Goal: Obtain resource: Download file/media

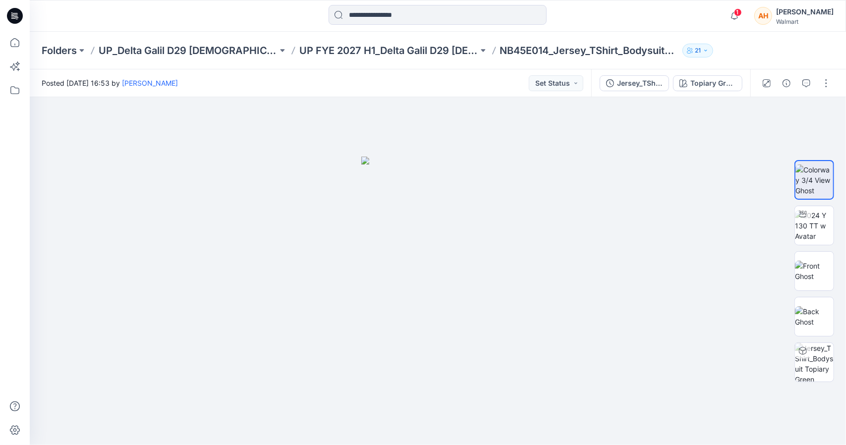
click at [764, 16] on div "1 Notifications Your style NB45E014_Jersey_TShirt_Bodysuit_WK18 is ready 11 min…" at bounding box center [779, 16] width 109 height 22
click at [742, 11] on span "1" at bounding box center [738, 12] width 8 height 8
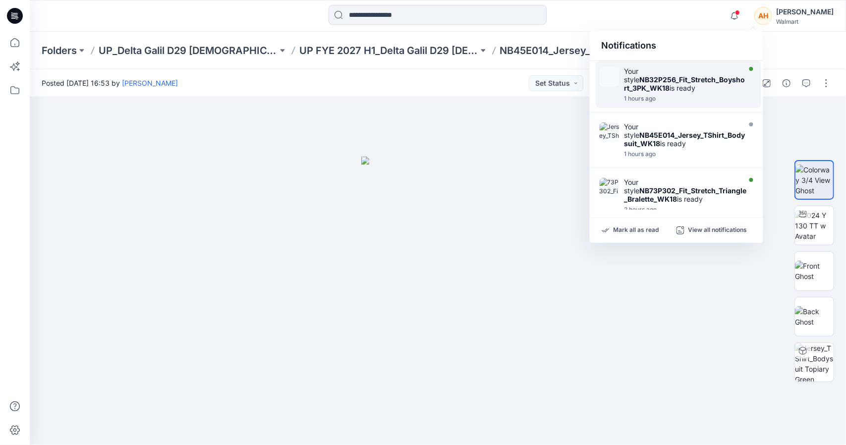
click at [695, 64] on div "Your style NB32P256_Fit_Stretch_Boyshort_3PK_WK18 is ready 1 hours ago" at bounding box center [679, 84] width 166 height 47
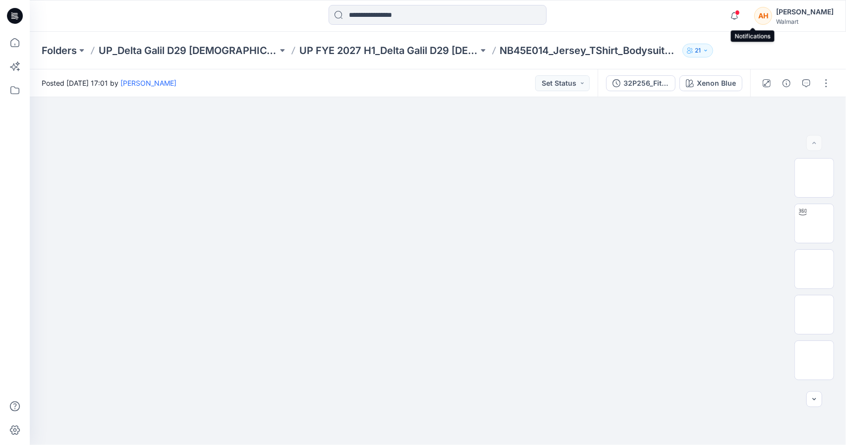
click at [740, 10] on span at bounding box center [737, 12] width 5 height 5
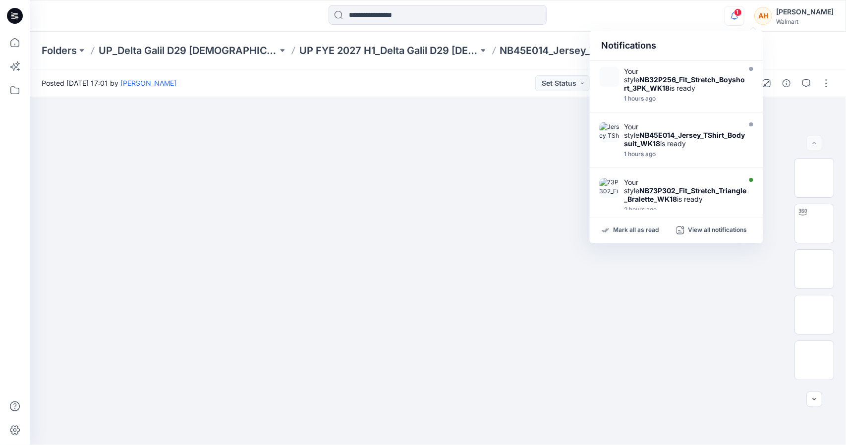
click at [744, 13] on icon "button" at bounding box center [734, 16] width 19 height 20
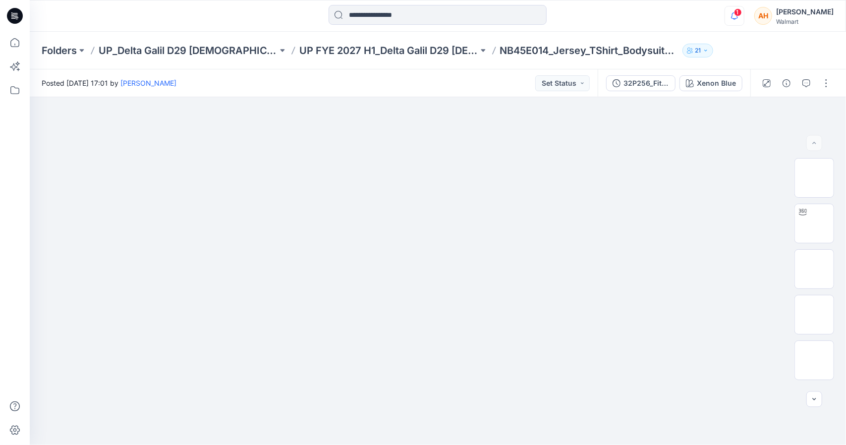
click at [744, 19] on icon "button" at bounding box center [734, 16] width 19 height 20
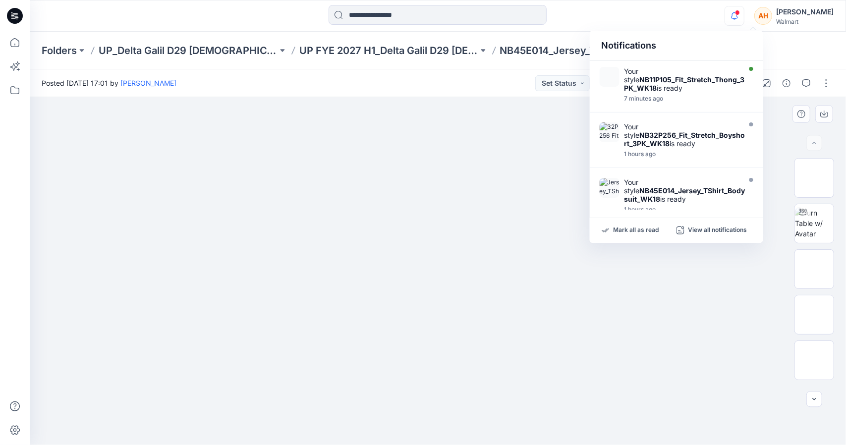
click at [198, 122] on img at bounding box center [438, 122] width 496 height 0
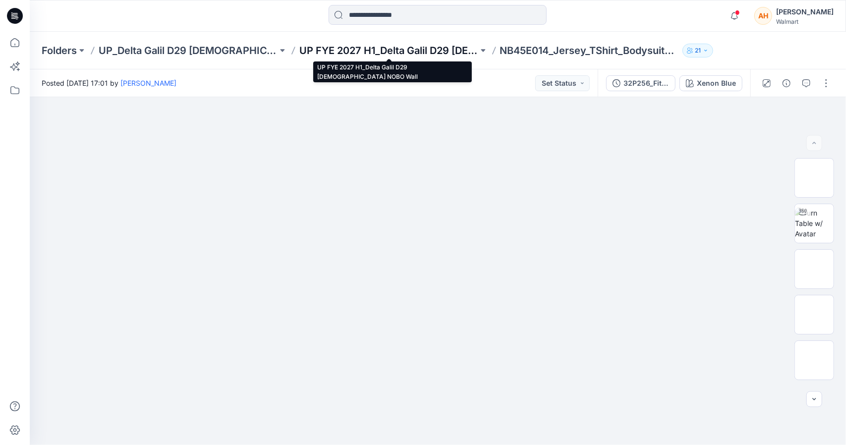
click at [338, 53] on p "UP FYE 2027 H1_Delta Galil D29 [DEMOGRAPHIC_DATA] NOBO Wall" at bounding box center [388, 51] width 179 height 14
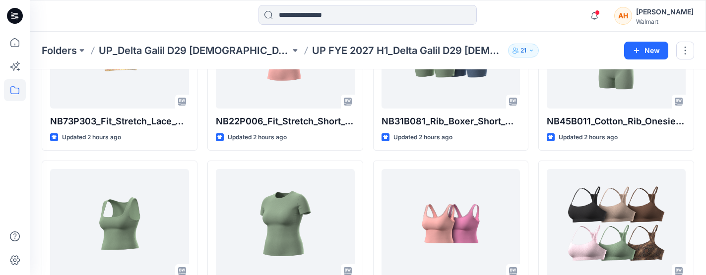
scroll to position [290, 0]
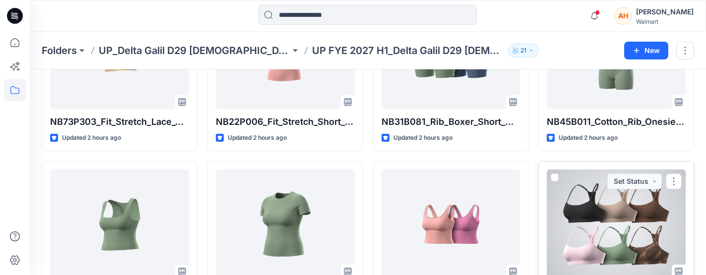
click at [569, 216] on div at bounding box center [615, 224] width 139 height 109
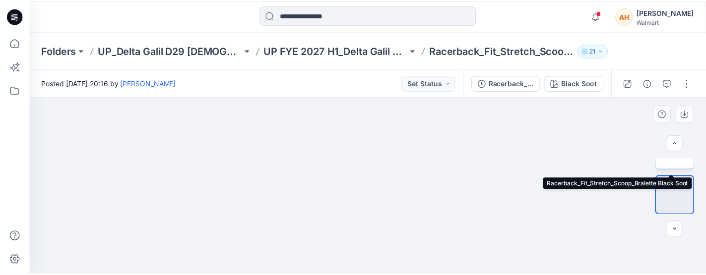
scroll to position [257, 0]
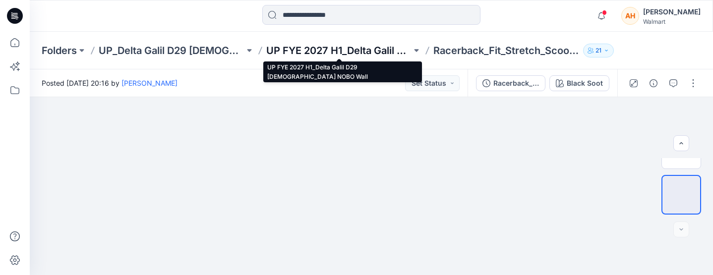
click at [341, 52] on p "UP FYE 2027 H1_Delta Galil D29 [DEMOGRAPHIC_DATA] NOBO Wall" at bounding box center [339, 51] width 146 height 14
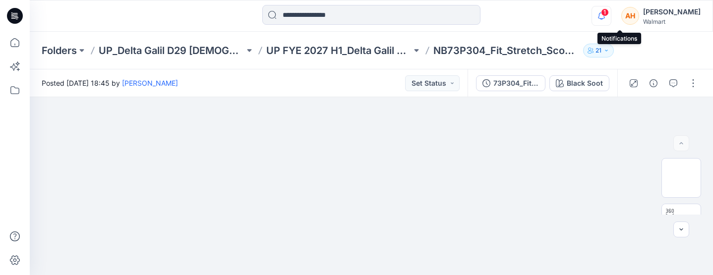
click at [611, 11] on icon "button" at bounding box center [601, 16] width 19 height 20
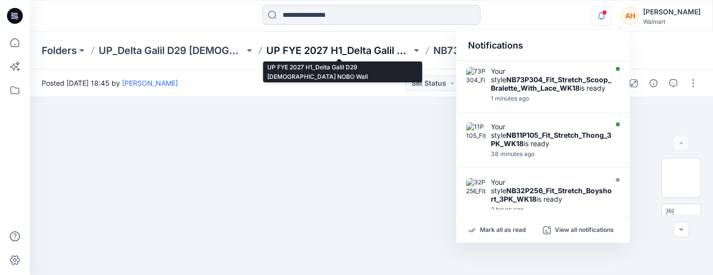
click at [290, 47] on p "UP FYE 2027 H1_Delta Galil D29 [DEMOGRAPHIC_DATA] NOBO Wall" at bounding box center [339, 51] width 146 height 14
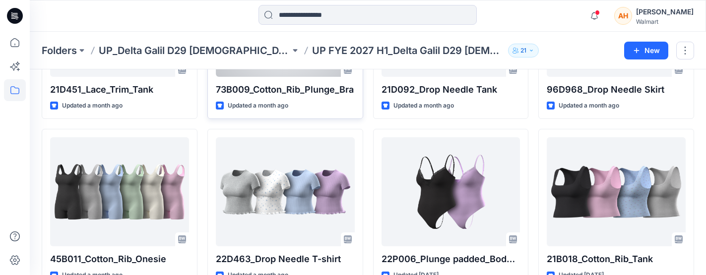
scroll to position [1402, 0]
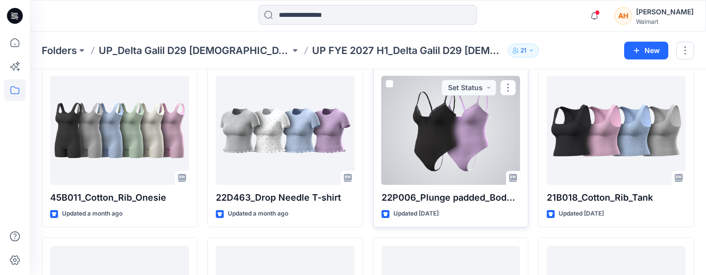
click at [431, 169] on div at bounding box center [450, 130] width 139 height 109
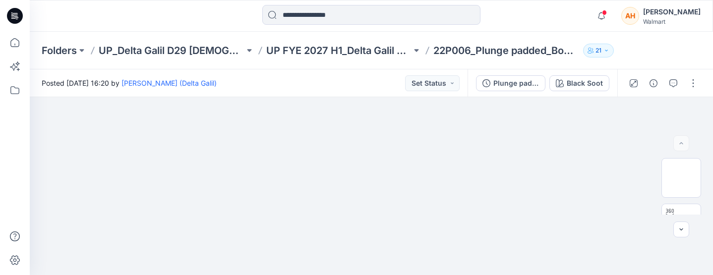
click at [294, 40] on div "Folders UP_Delta Galil D29 [DEMOGRAPHIC_DATA] NOBO Intimates UP FYE 2027 H1_Del…" at bounding box center [371, 51] width 683 height 38
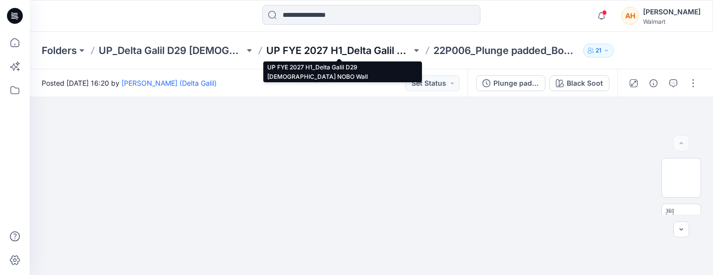
click at [294, 49] on p "UP FYE 2027 H1_Delta Galil D29 [DEMOGRAPHIC_DATA] NOBO Wall" at bounding box center [339, 51] width 146 height 14
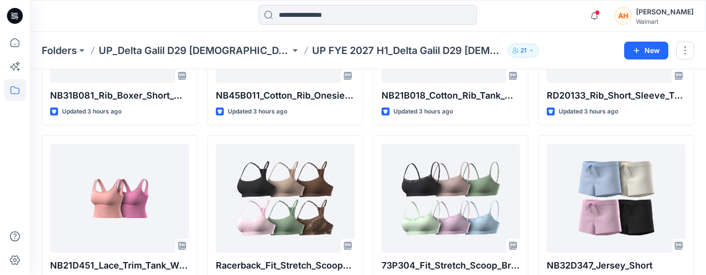
scroll to position [482, 0]
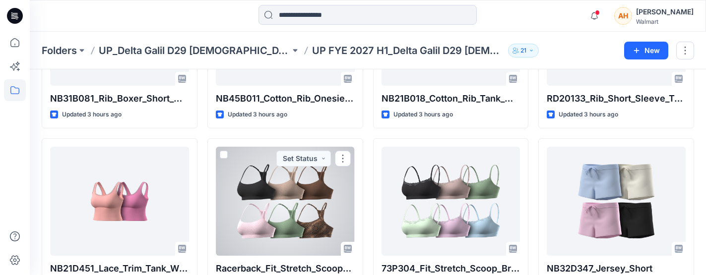
click at [278, 172] on div at bounding box center [285, 201] width 139 height 109
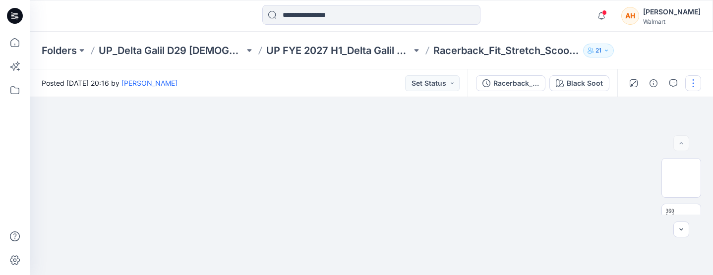
click at [698, 83] on button "button" at bounding box center [693, 83] width 16 height 16
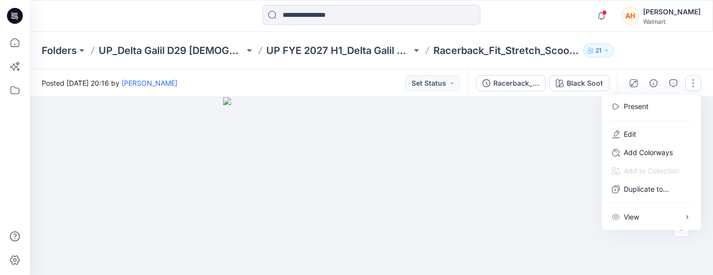
click at [523, 169] on div at bounding box center [371, 186] width 683 height 178
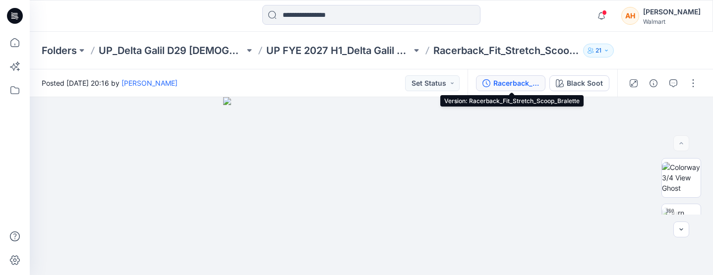
click at [502, 83] on div "Racerback_Fit_Stretch_Scoop_Bralette" at bounding box center [516, 83] width 46 height 11
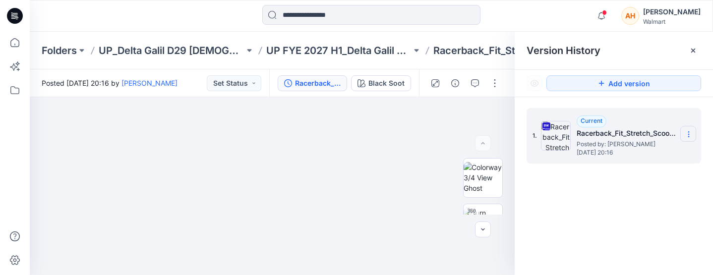
click at [682, 135] on section at bounding box center [688, 134] width 16 height 16
click at [619, 157] on span "Download Source BW File" at bounding box center [638, 154] width 83 height 12
